Goal: Task Accomplishment & Management: Manage account settings

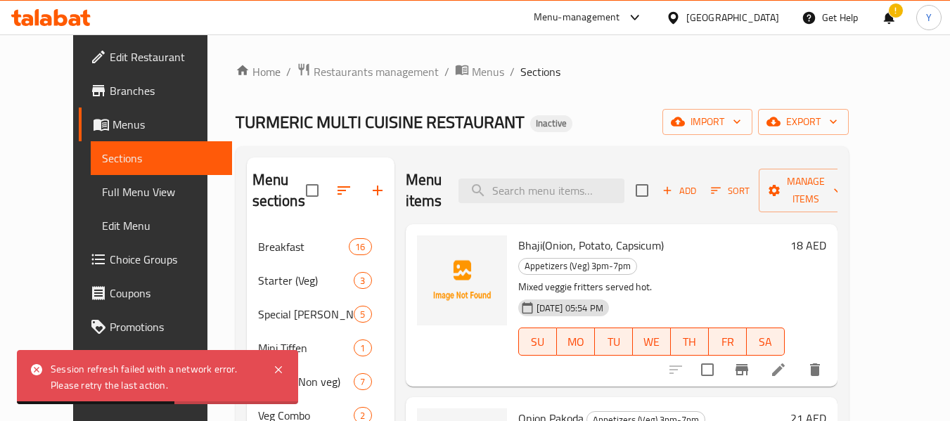
scroll to position [1069, 0]
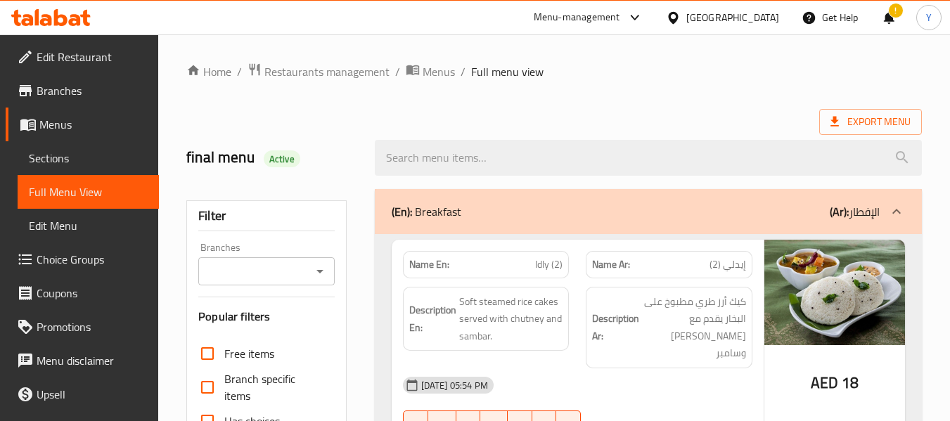
click at [627, 336] on strong "Description Ar:" at bounding box center [615, 327] width 47 height 34
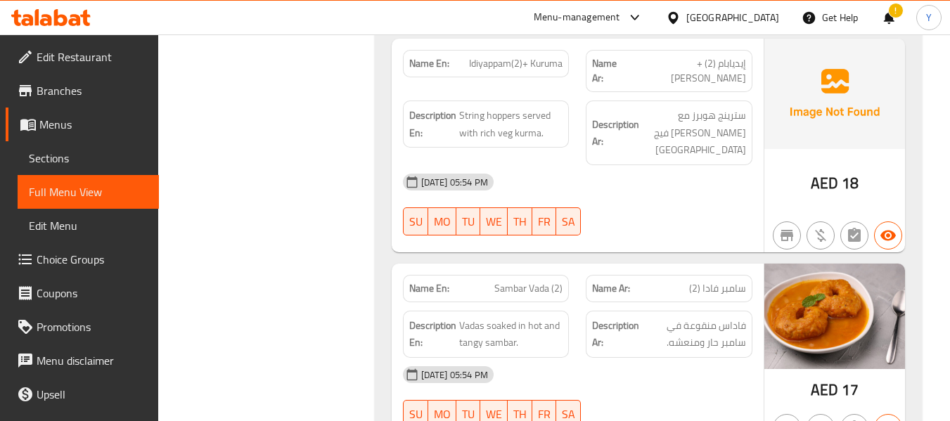
click at [591, 311] on div "Description Ar: فاداس منقوعة في [GEOGRAPHIC_DATA] حار ومنعشه." at bounding box center [669, 334] width 167 height 47
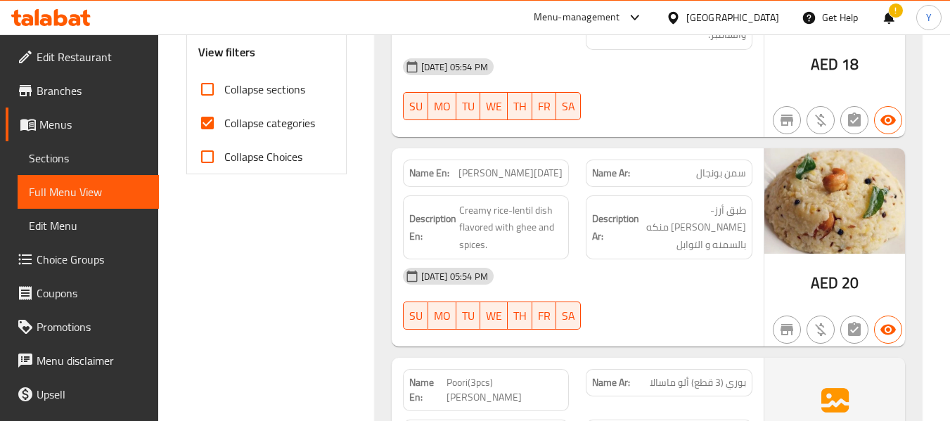
scroll to position [861, 0]
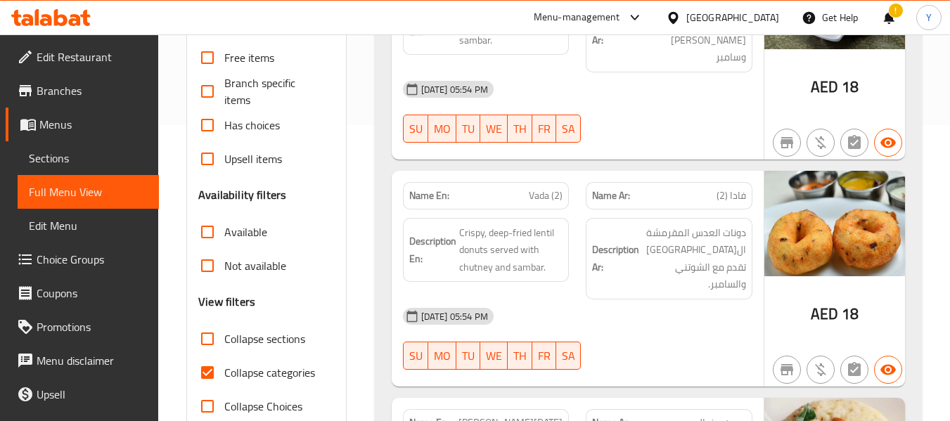
scroll to position [298, 0]
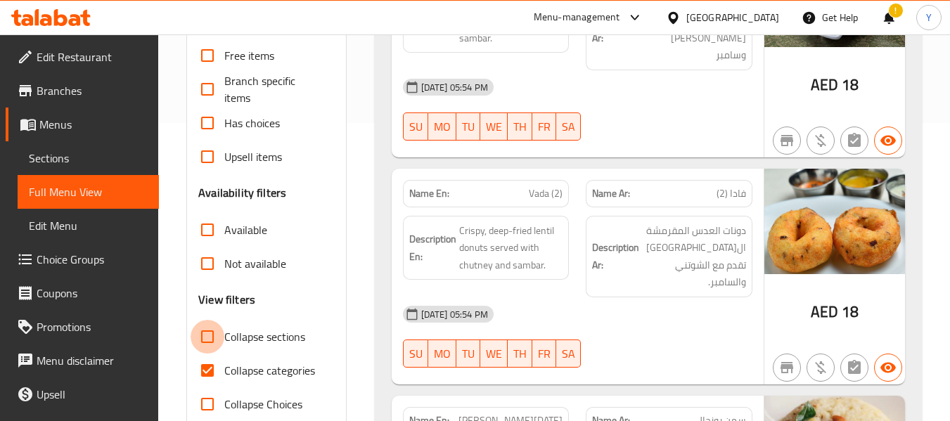
click at [217, 334] on input "Collapse sections" at bounding box center [208, 337] width 34 height 34
checkbox input "true"
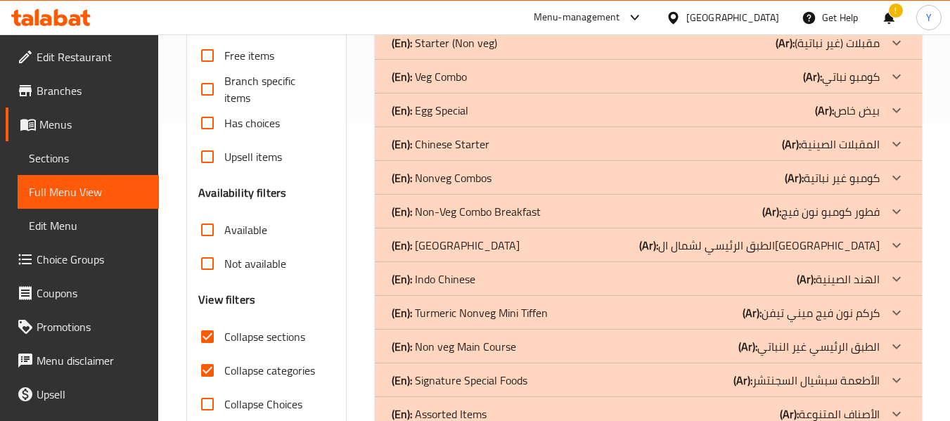
scroll to position [974, 0]
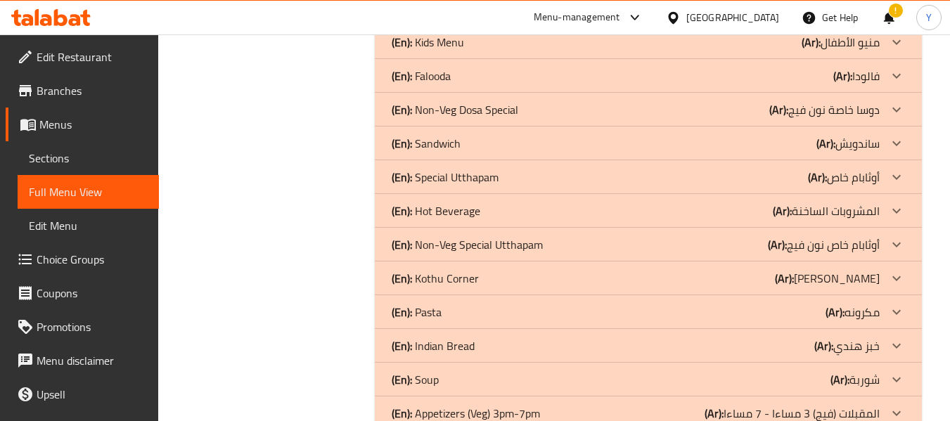
click at [481, 208] on div "(En): Hot Beverage (Ar): المشروبات الساخنة" at bounding box center [636, 211] width 488 height 17
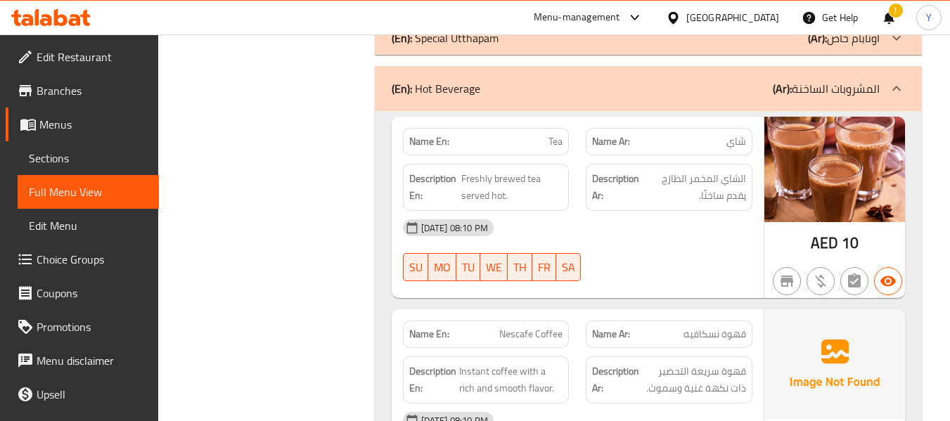
scroll to position [1115, 0]
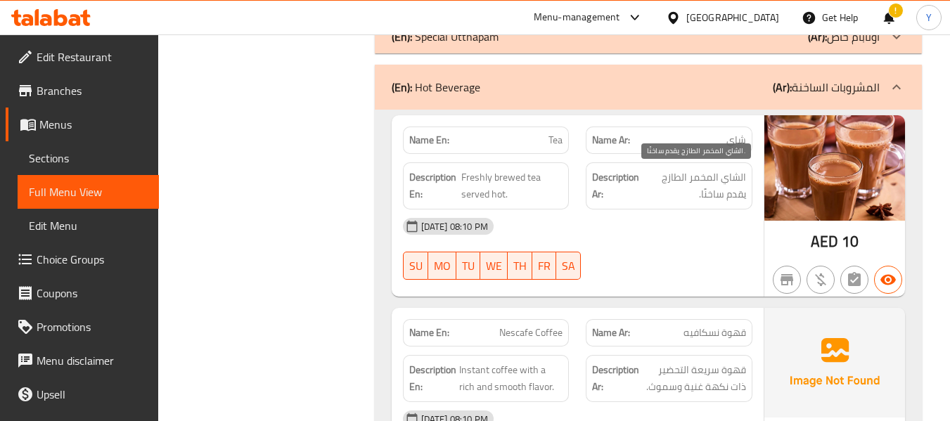
click at [690, 182] on span "الشاي المخمر الطازج يقدم ساخنًا." at bounding box center [694, 186] width 104 height 34
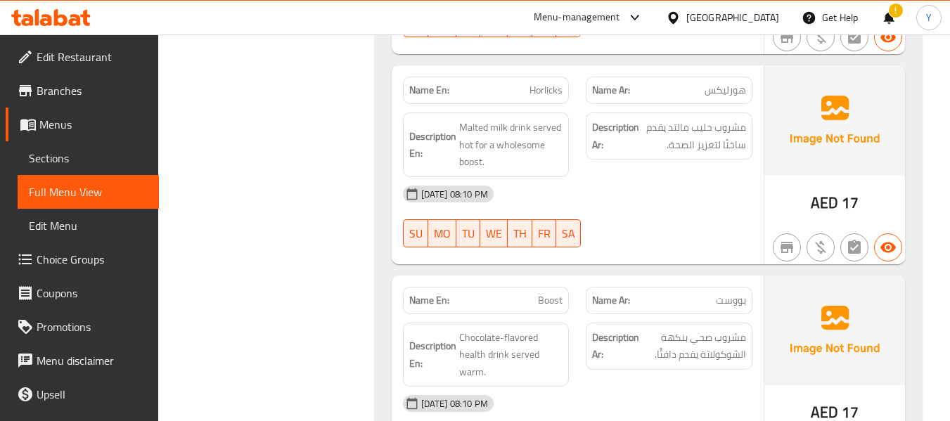
scroll to position [1762, 0]
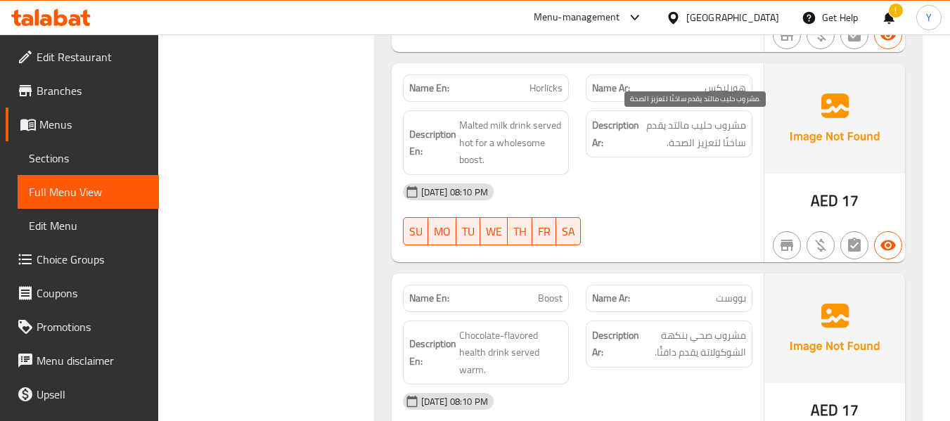
click at [681, 120] on span "مشروب حليب مالتد يقدم ساخنًا لتعزيز الصحة." at bounding box center [694, 134] width 104 height 34
copy span "مالتد"
click at [681, 120] on span "مشروب حليب مالتد يقدم ساخنًا لتعزيز الصحة." at bounding box center [694, 134] width 104 height 34
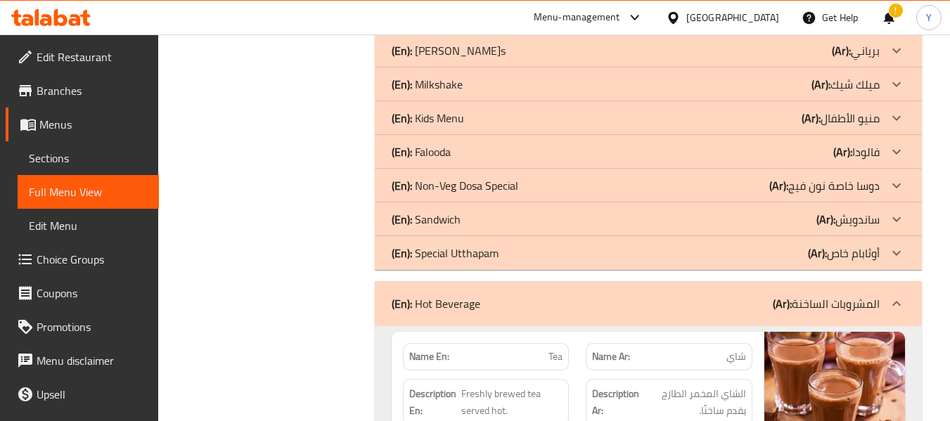
scroll to position [888, 0]
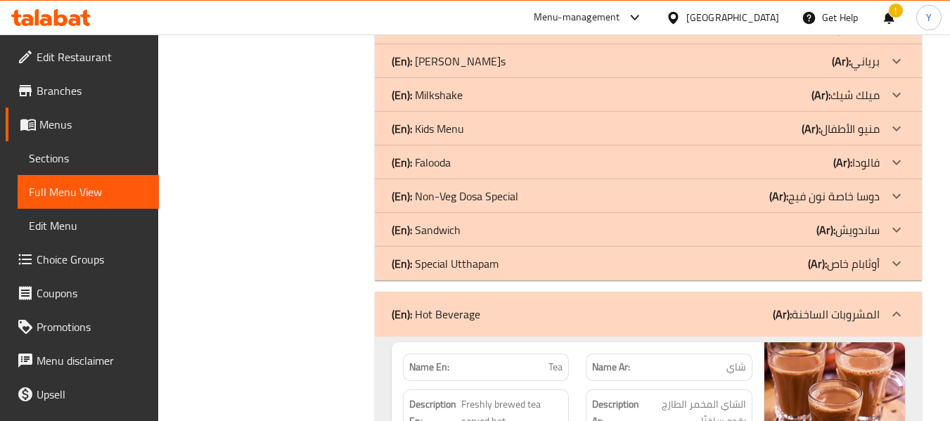
click at [648, 224] on div "(En): Sandwich (Ar): ساندويش" at bounding box center [636, 230] width 488 height 17
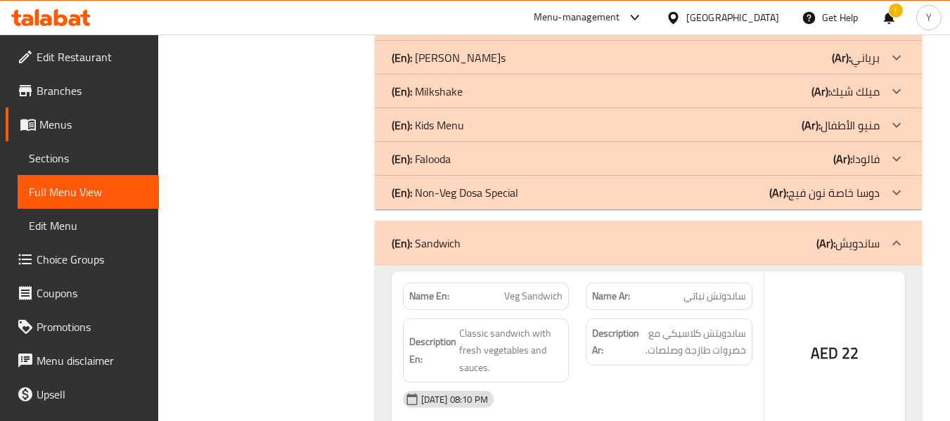
scroll to position [2169, 0]
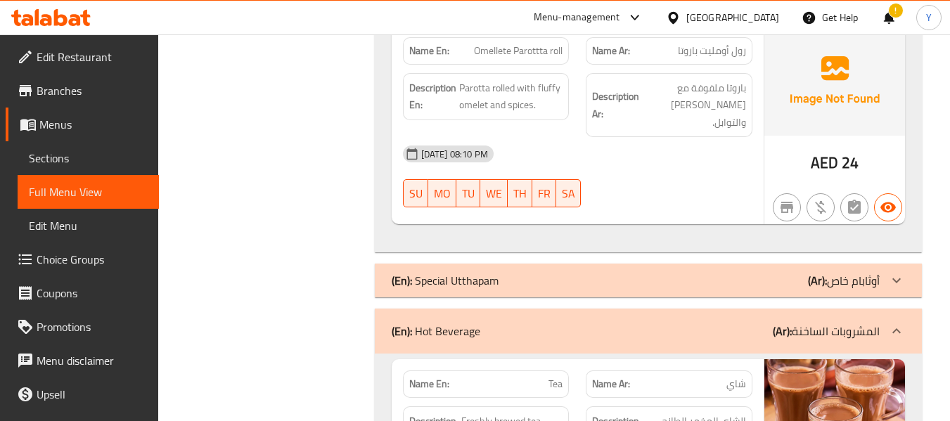
click at [567, 141] on div "[DATE] 08:10 PM" at bounding box center [578, 154] width 366 height 34
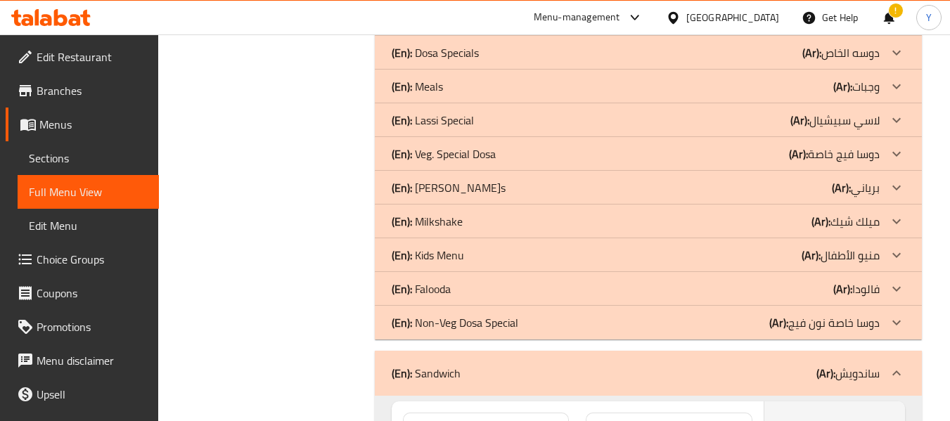
scroll to position [762, 0]
click at [774, 285] on div "(En): Falooda (Ar): فالودا" at bounding box center [636, 287] width 488 height 17
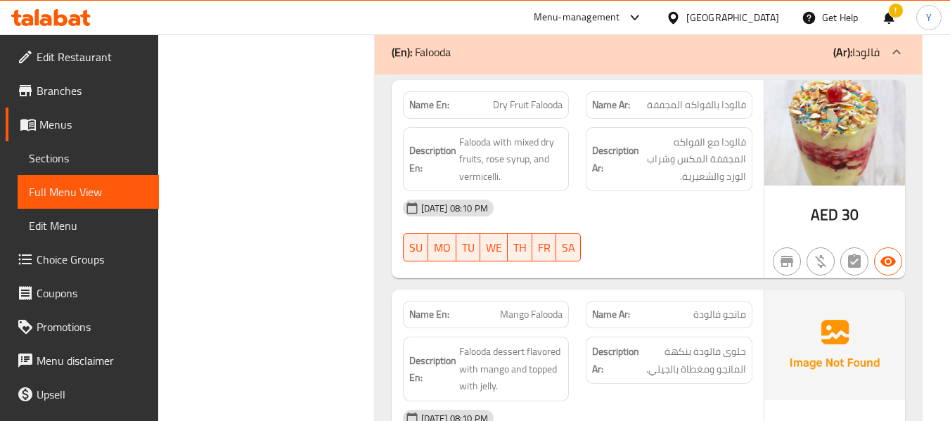
scroll to position [1016, 0]
